Goal: Entertainment & Leisure: Consume media (video, audio)

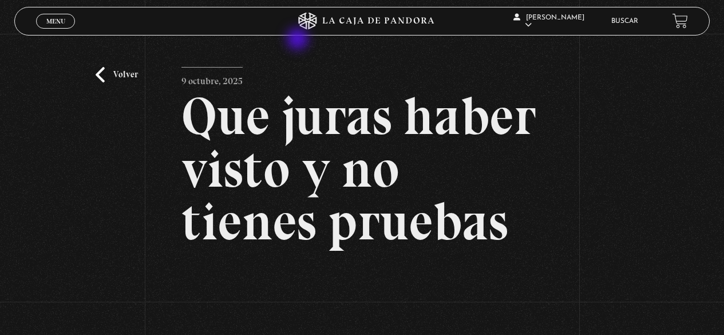
scroll to position [231, 0]
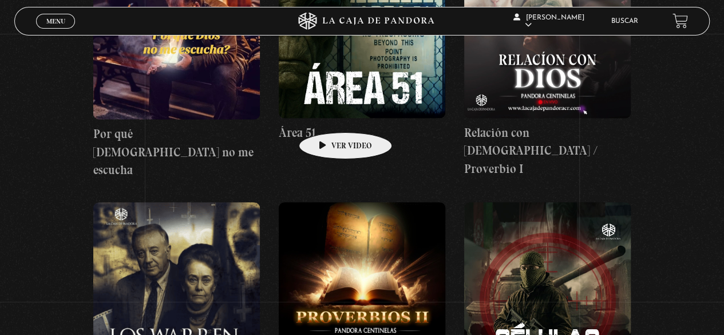
scroll to position [867, 0]
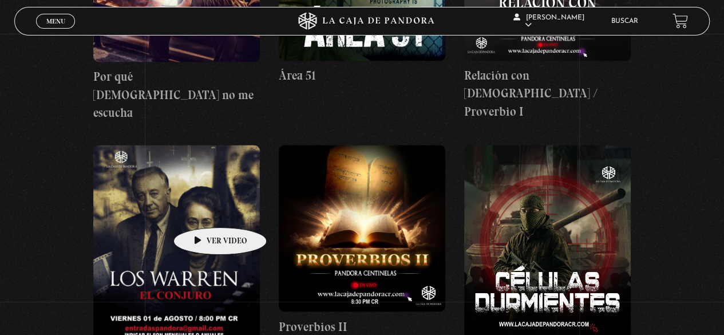
click at [203, 211] on figure at bounding box center [176, 243] width 167 height 196
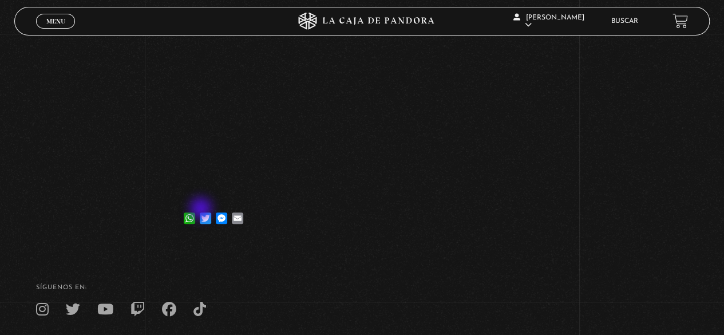
scroll to position [172, 0]
